Goal: Book appointment/travel/reservation

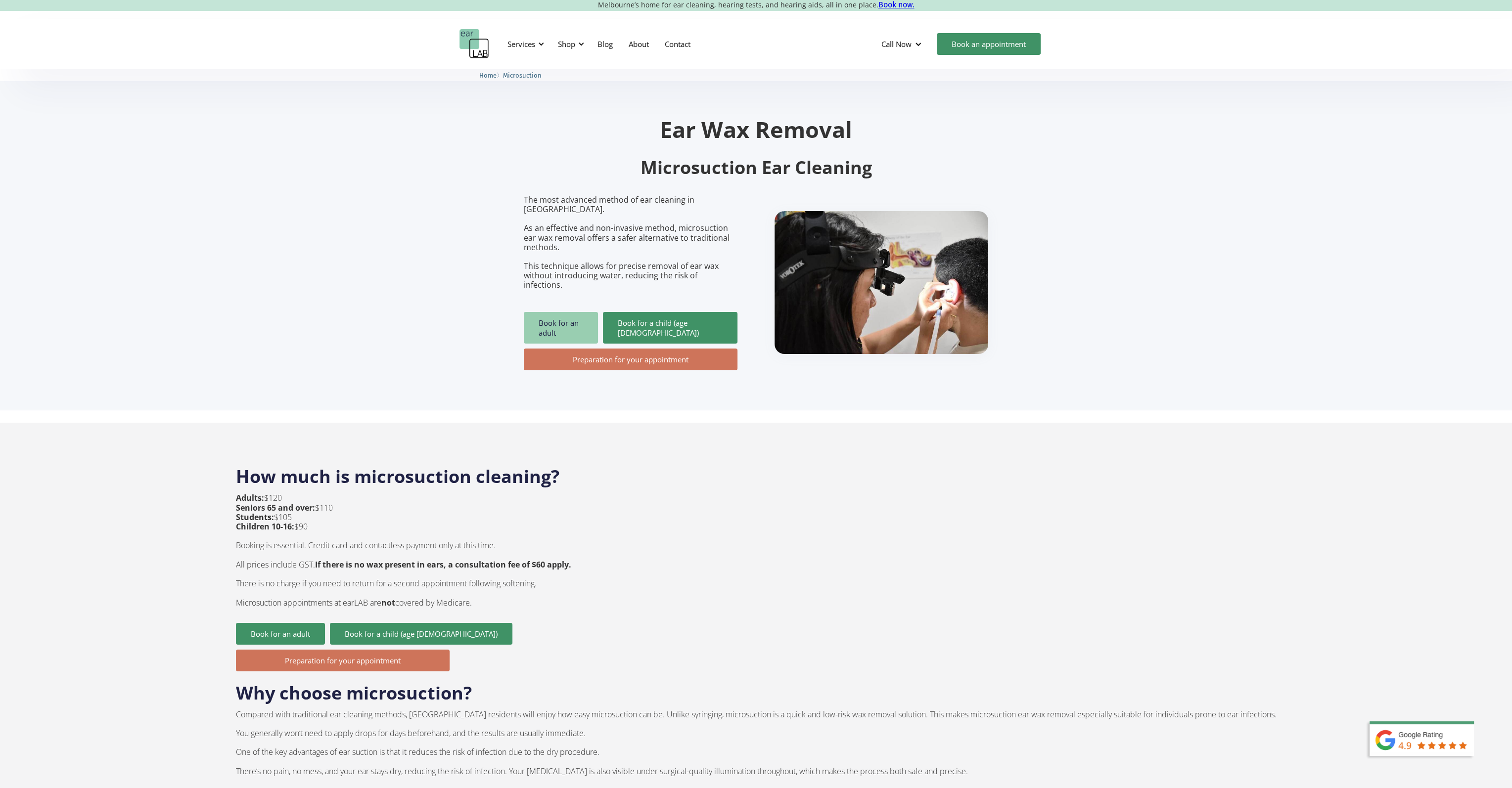
click at [561, 312] on link "Book for an adult" at bounding box center [561, 328] width 74 height 32
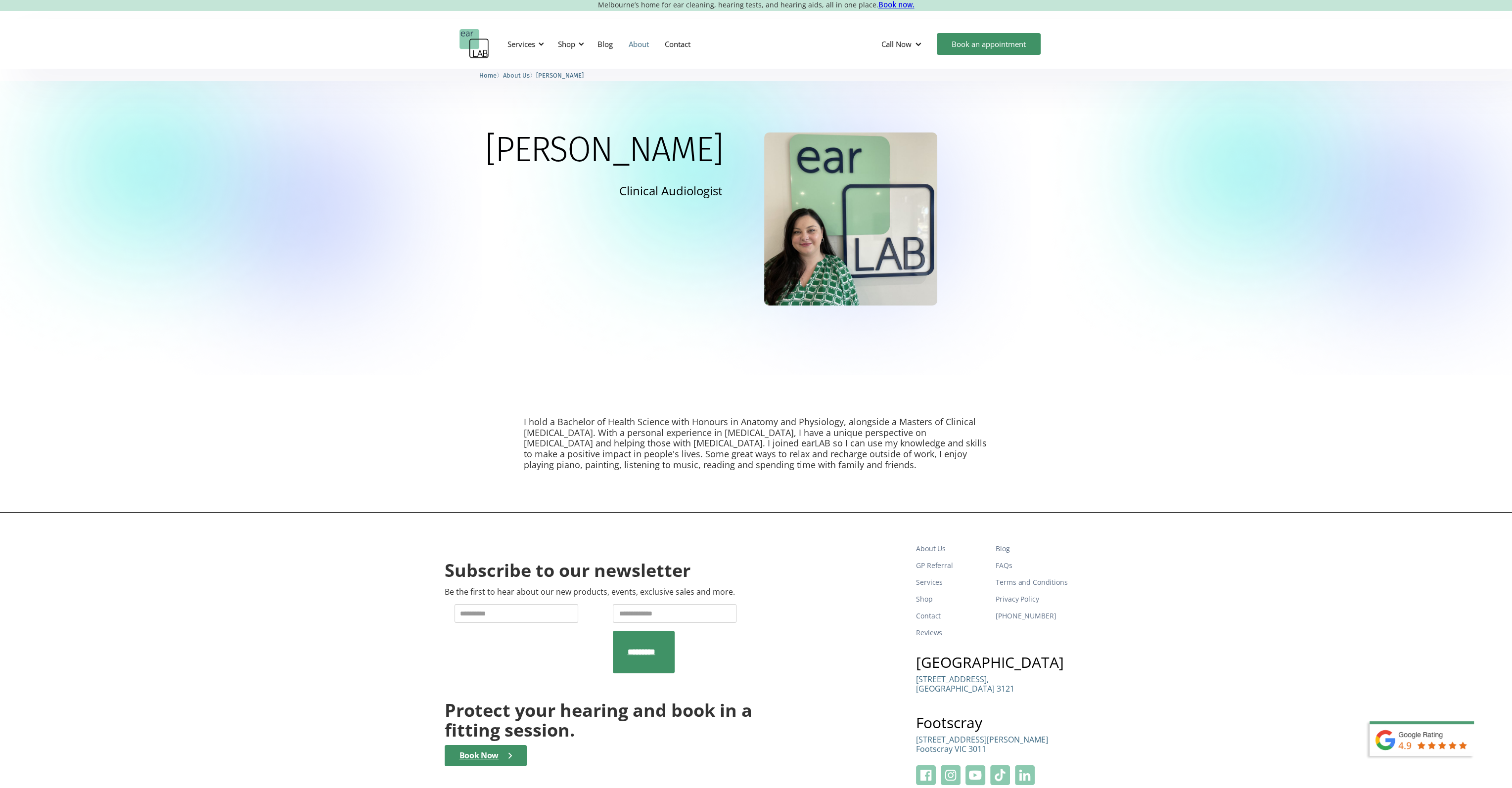
click at [630, 43] on link "About" at bounding box center [639, 44] width 36 height 29
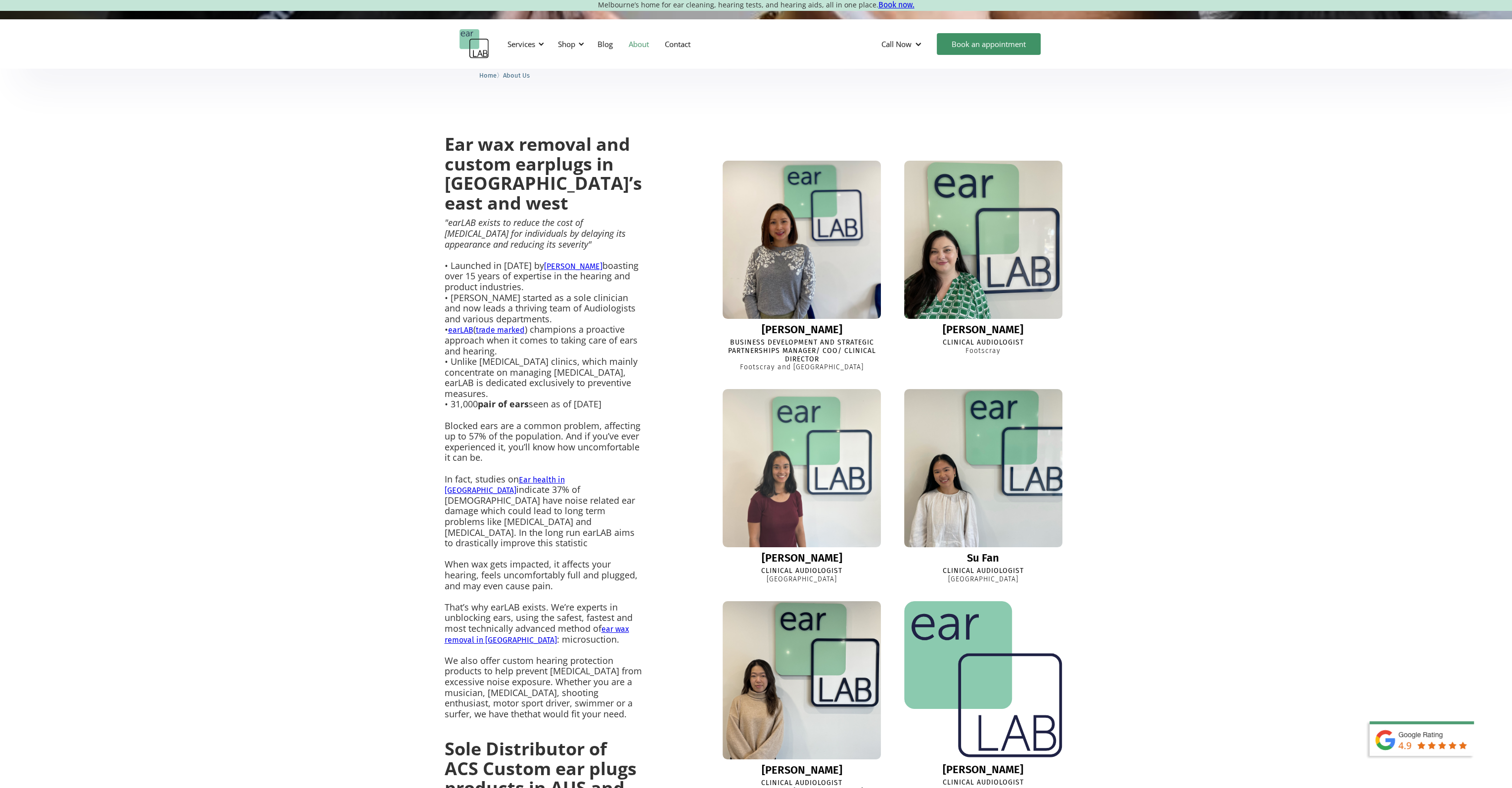
scroll to position [198, 0]
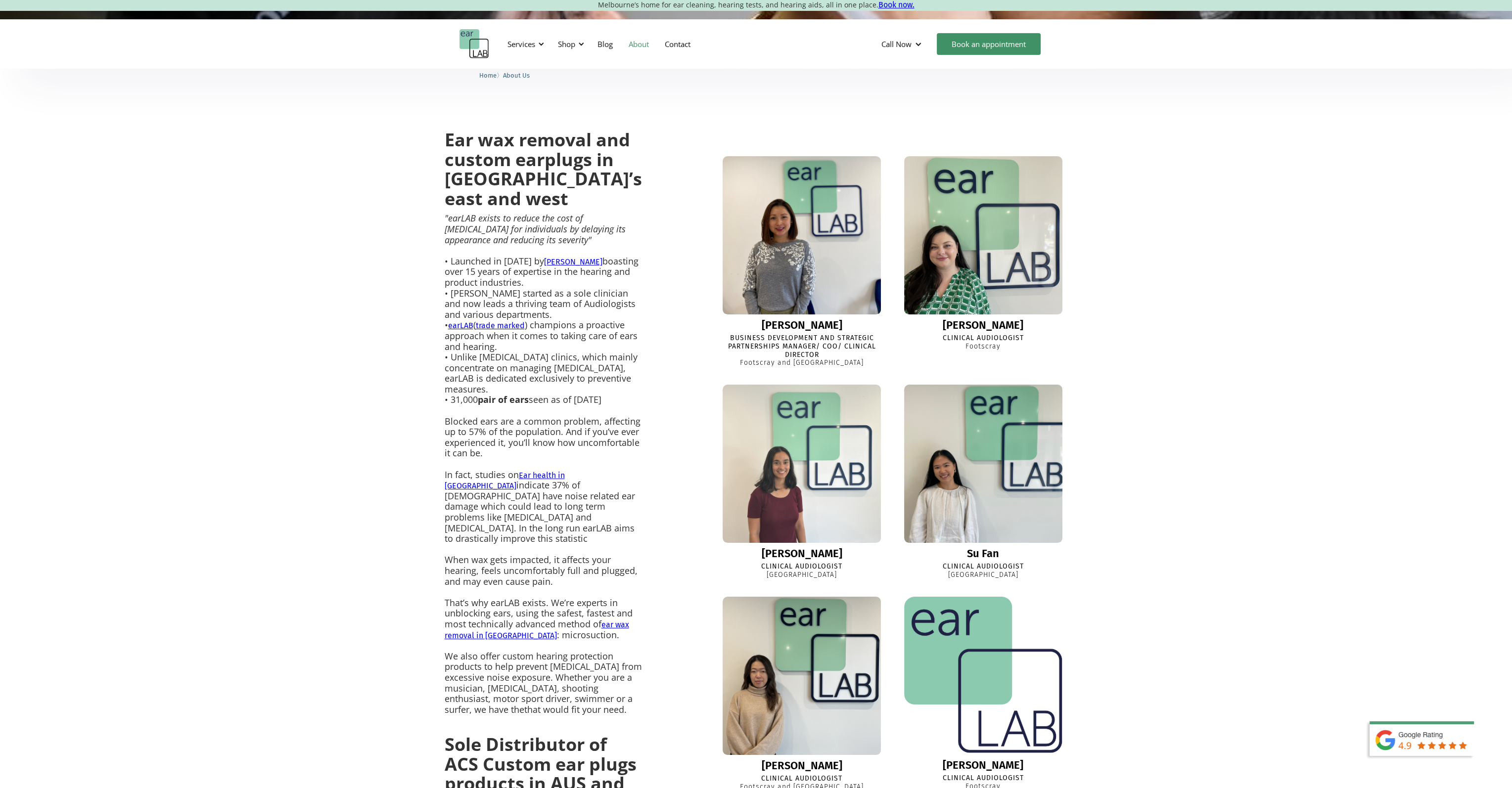
click at [1226, 313] on div "Ear wax removal and custom earplugs in [GEOGRAPHIC_DATA]’s east and west "earLA…" at bounding box center [756, 688] width 1512 height 1225
